Goal: Task Accomplishment & Management: Manage account settings

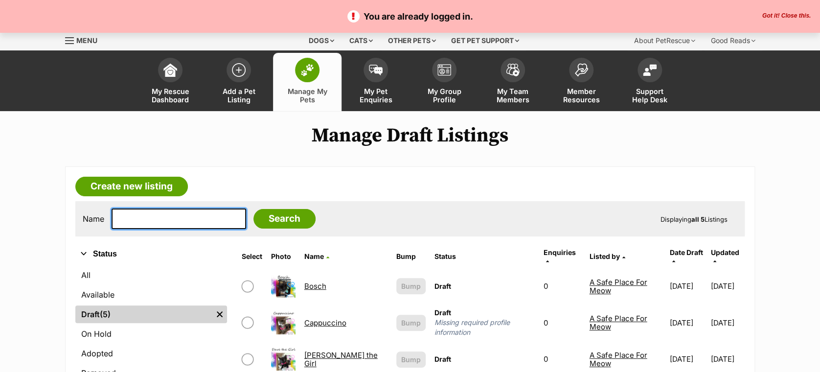
click at [186, 219] on input "text" at bounding box center [179, 218] width 134 height 21
type input "suki"
click at [253, 209] on input "Search" at bounding box center [284, 219] width 62 height 20
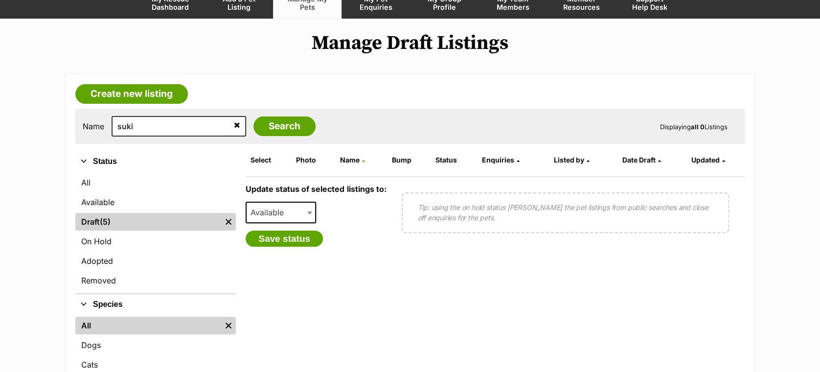
scroll to position [97, 0]
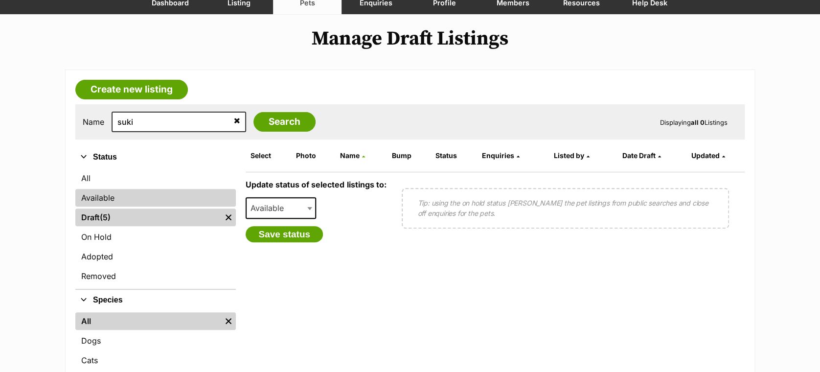
click at [94, 197] on link "Available" at bounding box center [155, 198] width 160 height 18
click at [171, 197] on link "Available" at bounding box center [155, 198] width 160 height 18
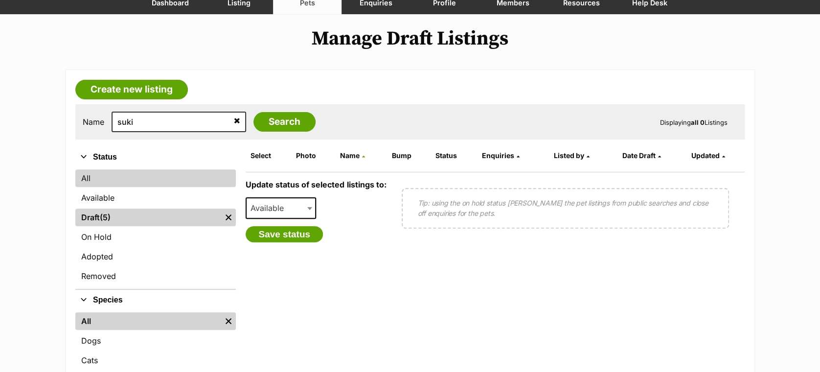
click at [111, 175] on link "All" at bounding box center [155, 178] width 160 height 18
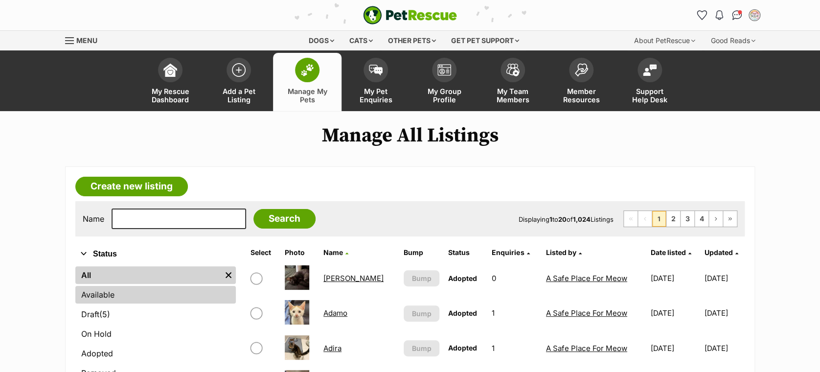
click at [125, 290] on link "Available" at bounding box center [155, 295] width 160 height 18
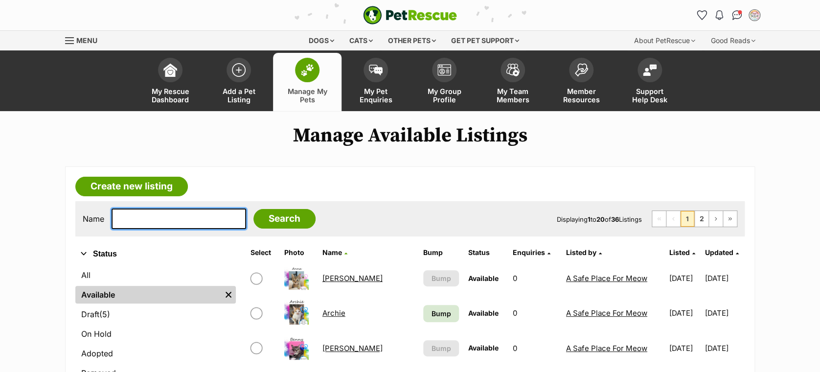
drag, startPoint x: 0, startPoint y: 0, endPoint x: 169, endPoint y: 219, distance: 276.8
click at [169, 219] on input "text" at bounding box center [179, 218] width 134 height 21
type input "suki"
click at [253, 209] on input "Search" at bounding box center [284, 219] width 62 height 20
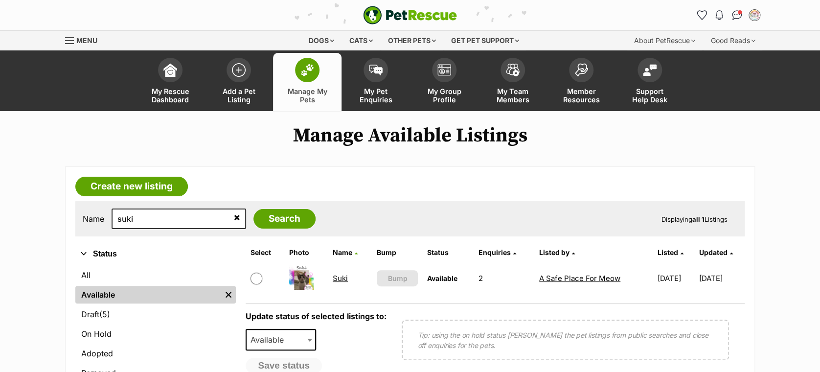
click at [333, 277] on link "Suki" at bounding box center [340, 277] width 15 height 9
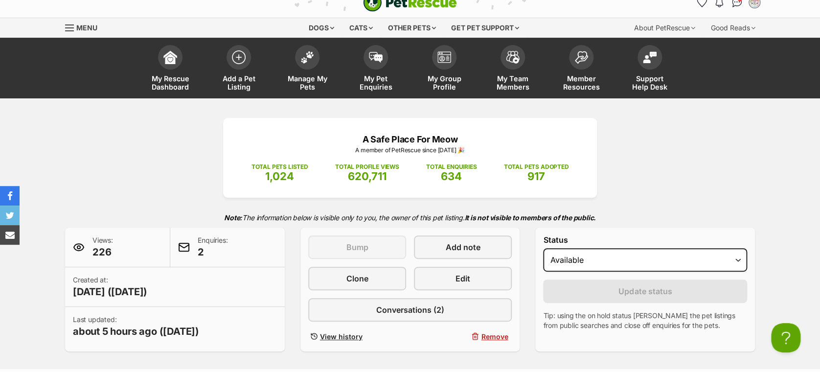
scroll to position [7, 0]
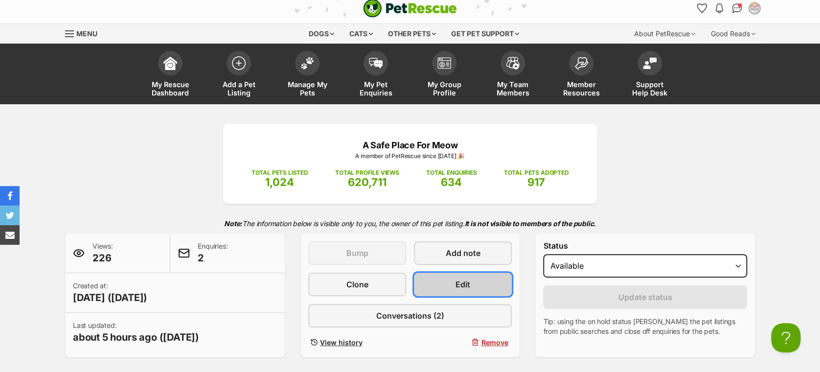
click at [462, 279] on span "Edit" at bounding box center [462, 284] width 15 height 12
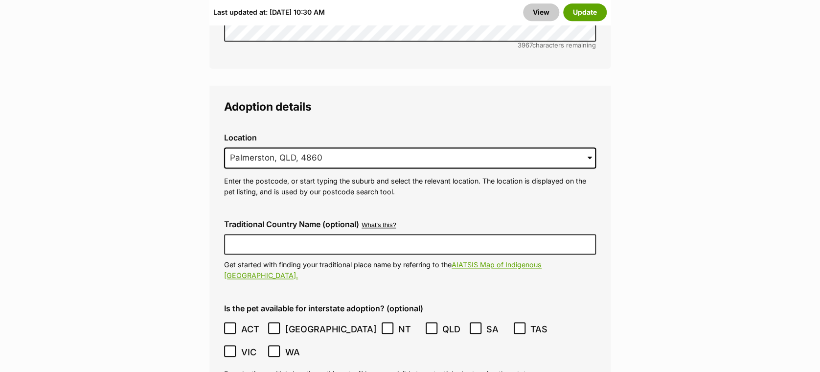
scroll to position [2485, 0]
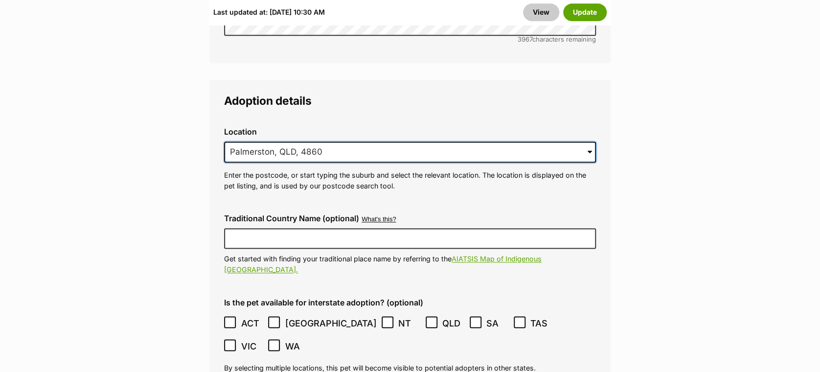
click at [397, 141] on input "Palmerston, QLD, 4860" at bounding box center [410, 152] width 372 height 22
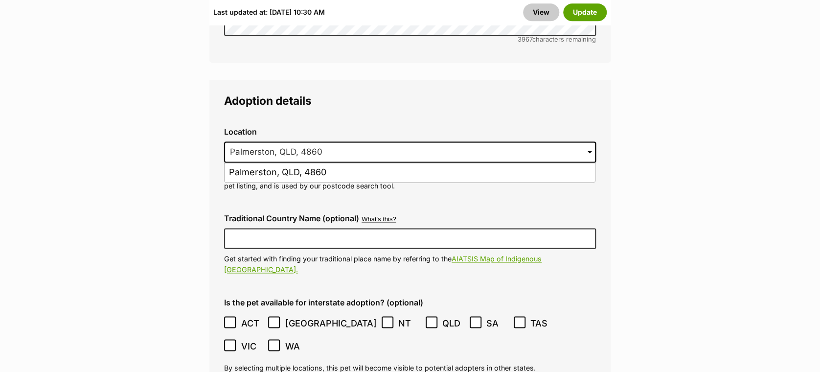
click at [587, 141] on span at bounding box center [589, 152] width 4 height 22
drag, startPoint x: 421, startPoint y: 133, endPoint x: 177, endPoint y: 121, distance: 244.3
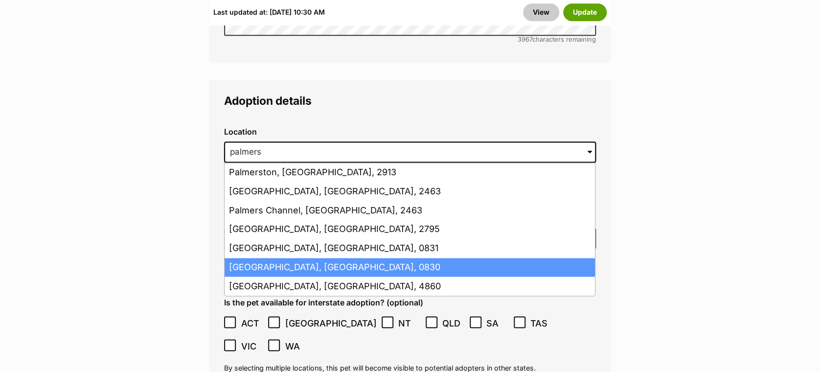
click at [270, 258] on li "[GEOGRAPHIC_DATA], [GEOGRAPHIC_DATA], 0830" at bounding box center [409, 267] width 370 height 19
type input "[GEOGRAPHIC_DATA], [GEOGRAPHIC_DATA], 0830"
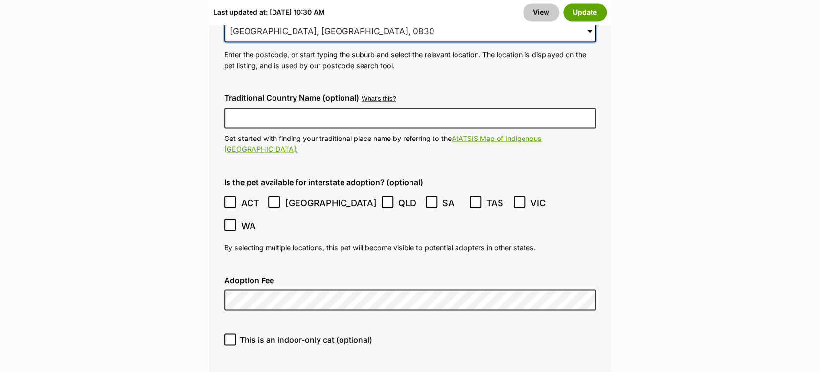
scroll to position [2624, 0]
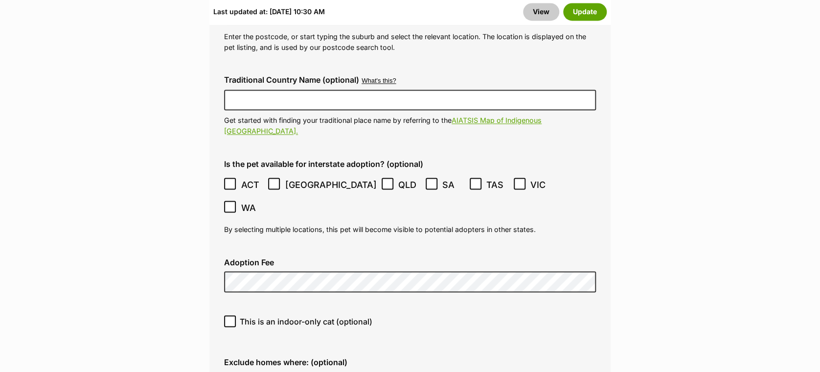
click at [398, 178] on span "QLD" at bounding box center [409, 184] width 22 height 13
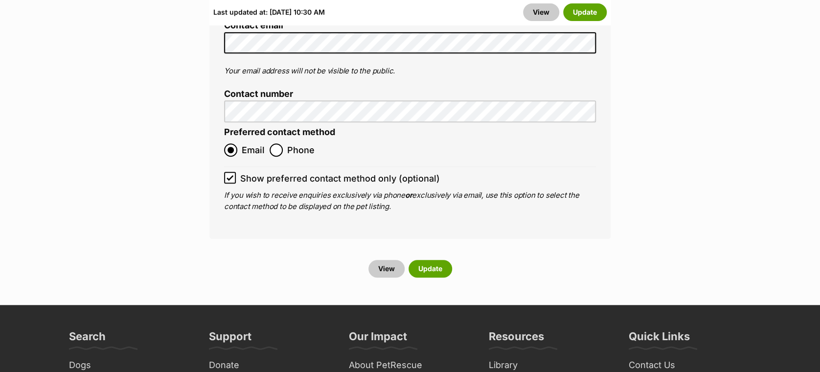
scroll to position [3892, 0]
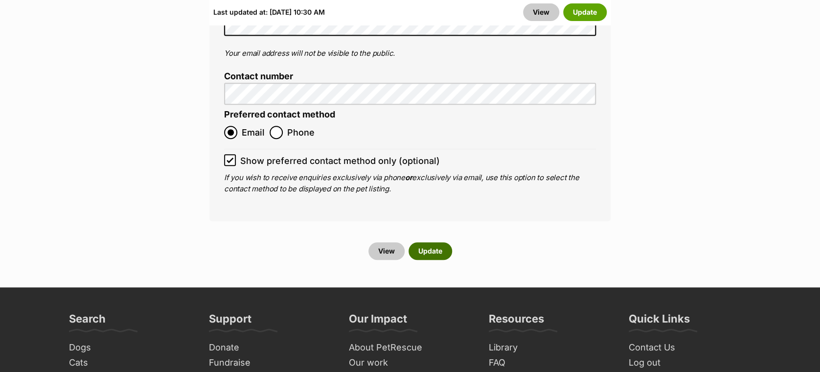
click at [430, 242] on button "Update" at bounding box center [430, 251] width 44 height 18
